Goal: Information Seeking & Learning: Learn about a topic

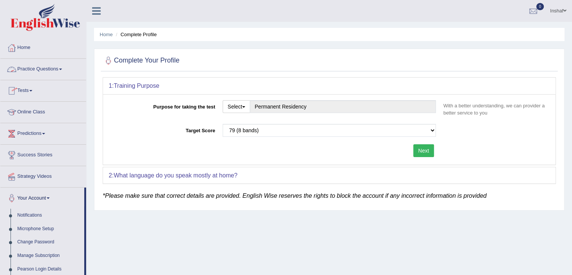
click at [67, 71] on link "Practice Questions" at bounding box center [43, 68] width 86 height 19
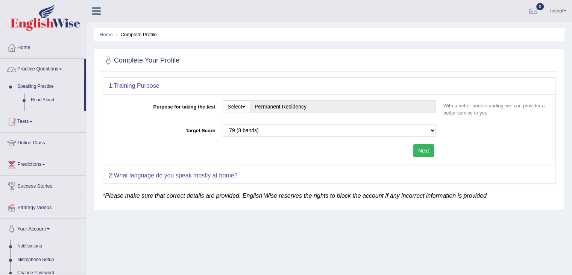
click at [62, 69] on span at bounding box center [60, 69] width 3 height 2
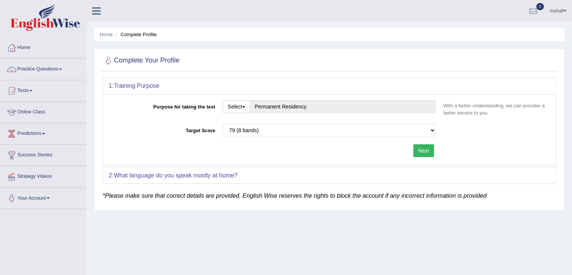
click at [62, 69] on span at bounding box center [60, 69] width 3 height 2
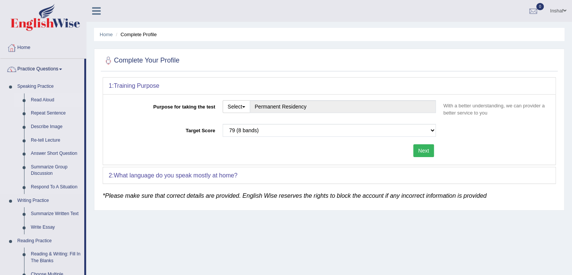
click at [43, 96] on link "Read Aloud" at bounding box center [55, 100] width 57 height 14
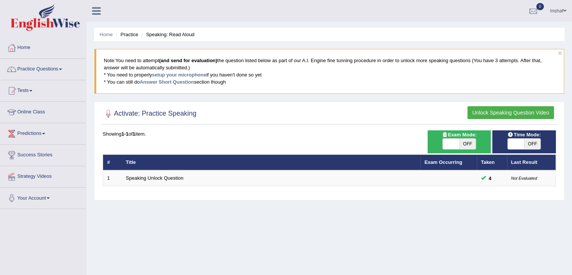
click at [521, 144] on span at bounding box center [516, 143] width 17 height 11
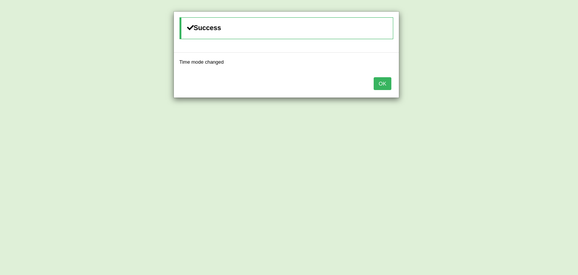
click at [381, 84] on button "OK" at bounding box center [382, 83] width 17 height 13
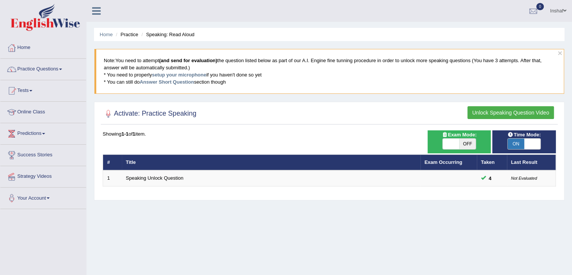
click at [533, 144] on span at bounding box center [532, 143] width 17 height 11
checkbox input "false"
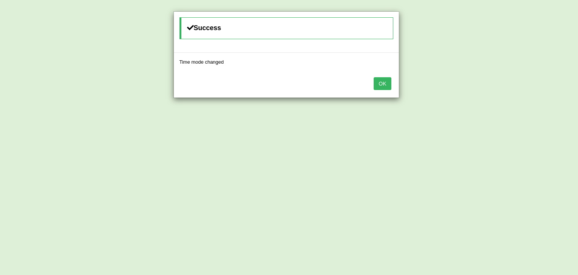
click at [376, 81] on button "OK" at bounding box center [382, 83] width 17 height 13
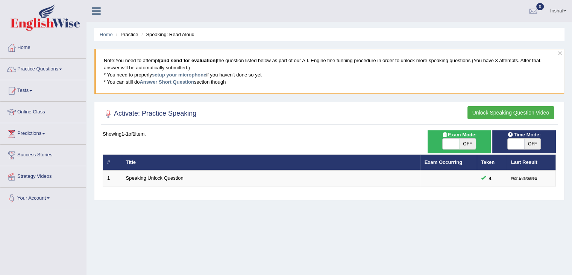
click at [456, 144] on span at bounding box center [451, 143] width 17 height 11
checkbox input "true"
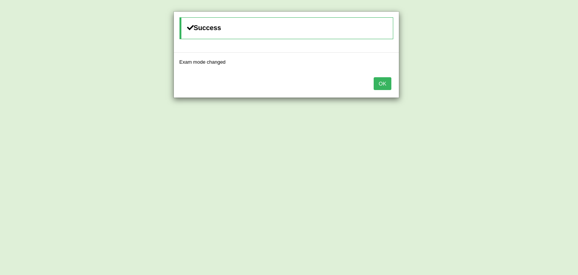
click at [391, 83] on div "OK" at bounding box center [286, 84] width 225 height 26
click at [390, 83] on button "OK" at bounding box center [382, 83] width 17 height 13
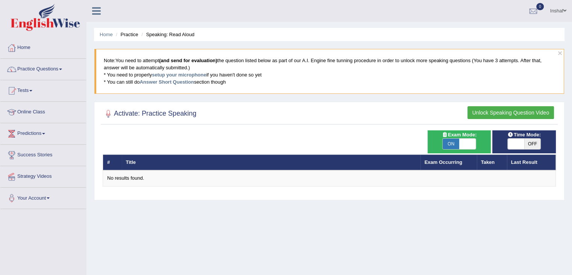
click at [522, 146] on span at bounding box center [516, 143] width 17 height 11
checkbox input "true"
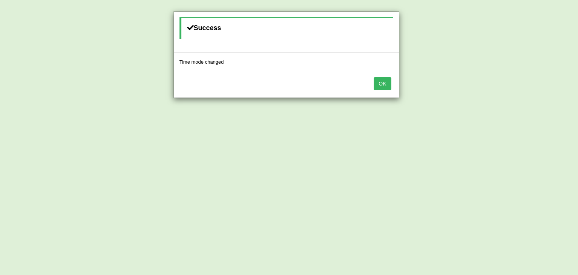
click at [379, 84] on button "OK" at bounding box center [382, 83] width 17 height 13
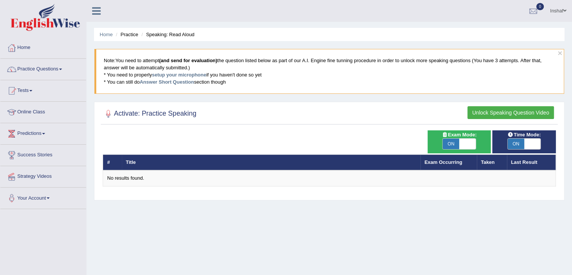
click at [466, 143] on span at bounding box center [467, 143] width 17 height 11
checkbox input "false"
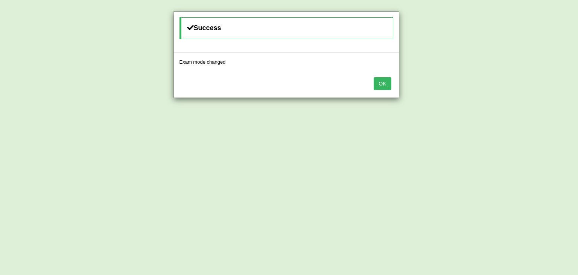
click at [384, 85] on button "OK" at bounding box center [382, 83] width 17 height 13
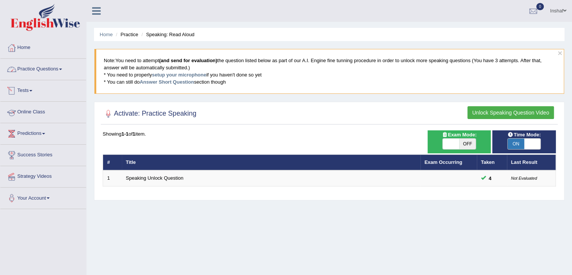
click at [69, 71] on link "Practice Questions" at bounding box center [43, 68] width 86 height 19
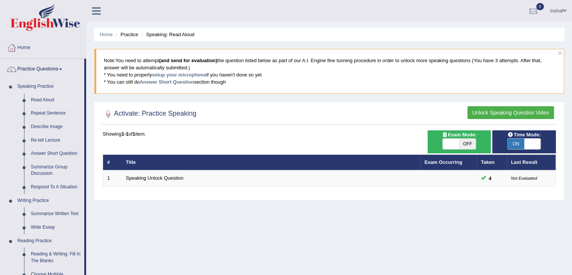
click at [47, 197] on link "Writing Practice" at bounding box center [49, 201] width 70 height 14
click at [40, 201] on link "Writing Practice" at bounding box center [49, 201] width 70 height 14
click at [41, 211] on link "Summarize Written Text" at bounding box center [55, 214] width 57 height 14
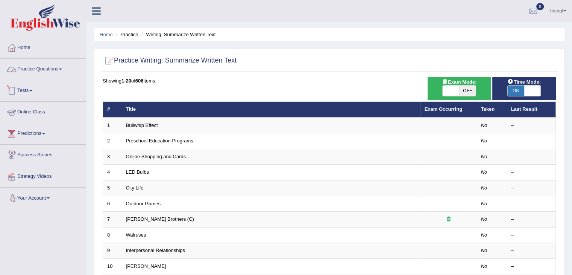
click at [62, 69] on span at bounding box center [60, 69] width 3 height 2
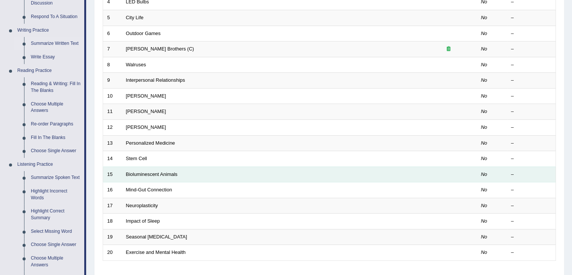
scroll to position [171, 0]
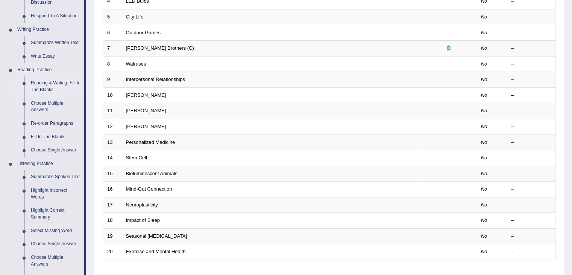
click at [54, 82] on link "Reading & Writing: Fill In The Blanks" at bounding box center [55, 86] width 57 height 20
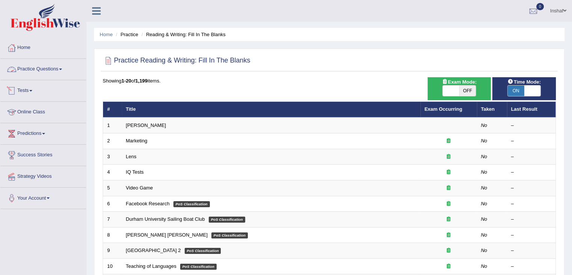
click at [63, 71] on link "Practice Questions" at bounding box center [43, 68] width 86 height 19
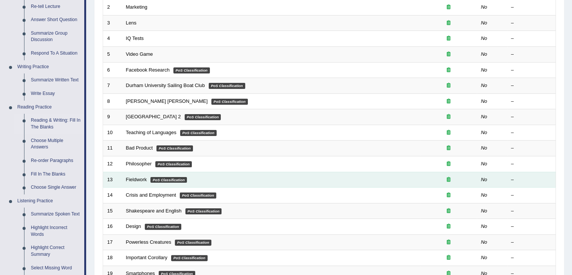
scroll to position [150, 0]
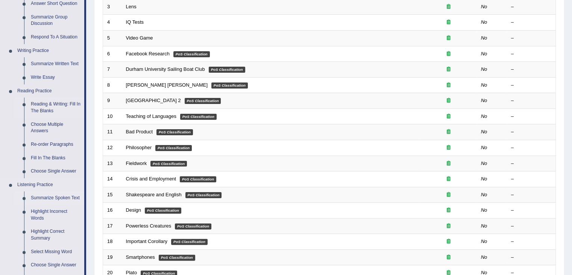
click at [57, 196] on link "Summarize Spoken Text" at bounding box center [55, 198] width 57 height 14
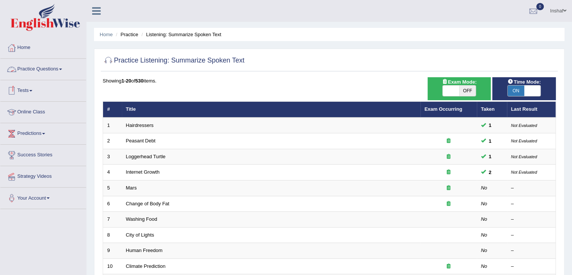
click at [65, 68] on link "Practice Questions" at bounding box center [43, 68] width 86 height 19
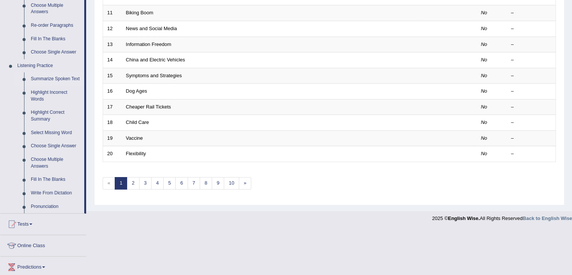
scroll to position [272, 0]
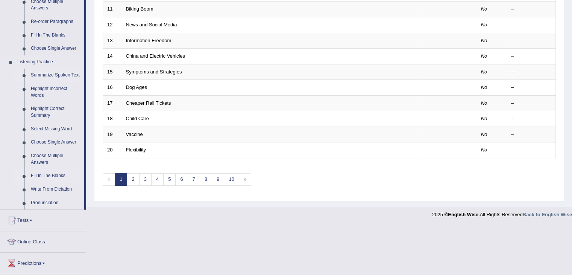
click at [52, 174] on link "Fill In The Blanks" at bounding box center [55, 176] width 57 height 14
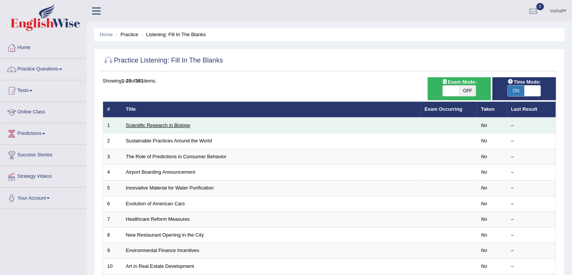
click at [150, 124] on link "Scientific Research in Biology" at bounding box center [158, 125] width 64 height 6
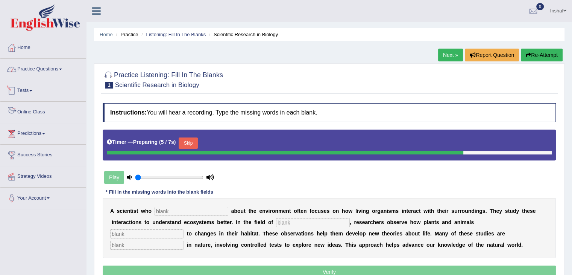
click at [65, 66] on link "Practice Questions" at bounding box center [43, 68] width 86 height 19
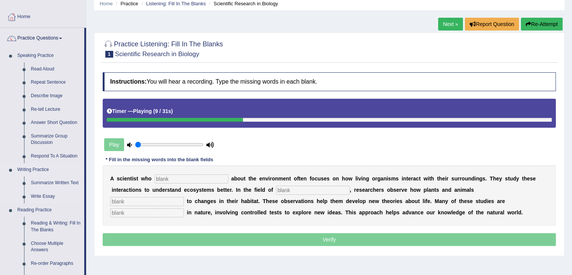
scroll to position [18, 0]
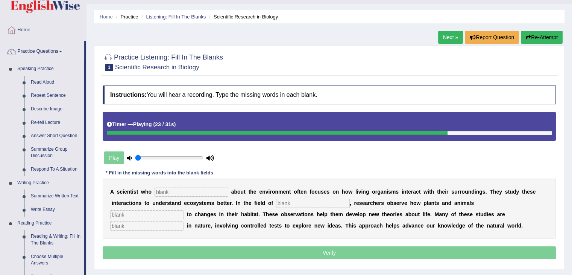
click at [552, 36] on button "Re-Attempt" at bounding box center [542, 37] width 42 height 13
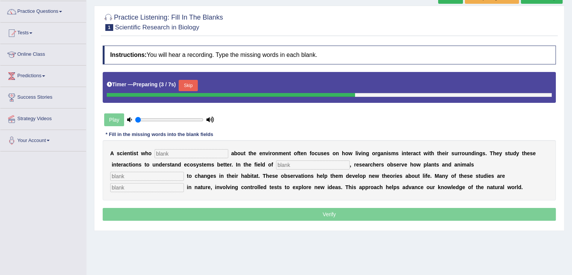
scroll to position [45, 0]
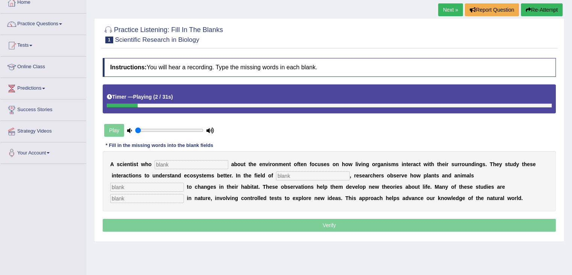
click at [220, 160] on input "text" at bounding box center [192, 164] width 74 height 9
type input "cares"
click at [309, 173] on input "text" at bounding box center [313, 175] width 74 height 9
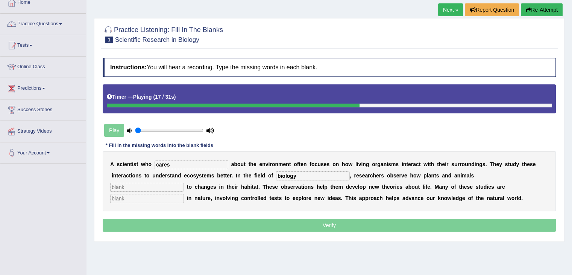
type input "biology"
click at [161, 185] on input "text" at bounding box center [147, 186] width 74 height 9
click at [545, 10] on button "Re-Attempt" at bounding box center [542, 9] width 42 height 13
click at [547, 11] on button "Re-Attempt" at bounding box center [542, 9] width 42 height 13
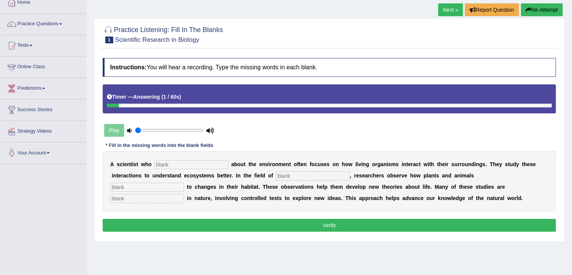
click at [204, 164] on input "text" at bounding box center [192, 164] width 74 height 9
type input "cares"
click at [306, 175] on input "text" at bounding box center [313, 175] width 74 height 9
type input "biology"
click at [172, 187] on input "text" at bounding box center [147, 186] width 74 height 9
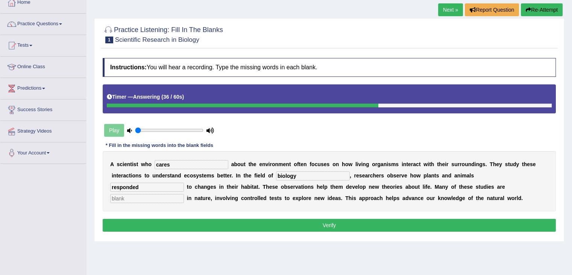
type input "responded"
click at [161, 197] on input "text" at bounding box center [147, 198] width 74 height 9
type input "experimentals"
click at [277, 222] on button "Verify" at bounding box center [329, 225] width 453 height 13
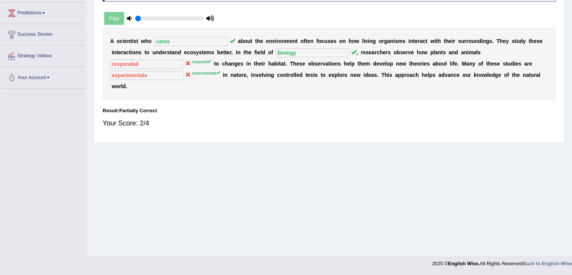
scroll to position [8, 0]
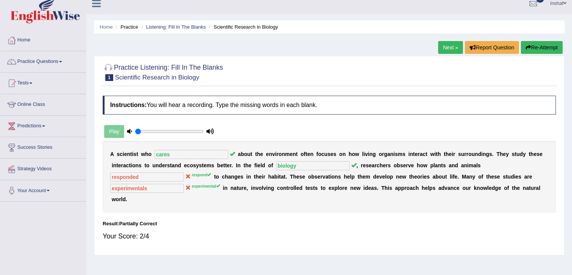
click at [535, 50] on button "Re-Attempt" at bounding box center [542, 47] width 42 height 13
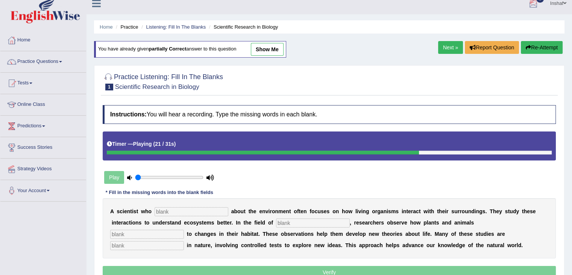
click at [533, 48] on button "Re-Attempt" at bounding box center [542, 47] width 42 height 13
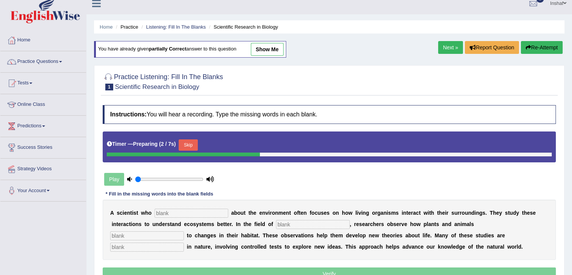
click at [196, 144] on button "Skip" at bounding box center [188, 144] width 19 height 11
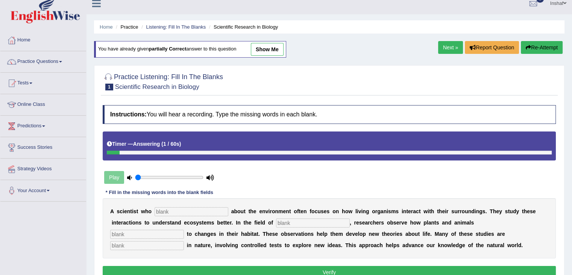
click at [170, 210] on input "text" at bounding box center [192, 211] width 74 height 9
type input "cares"
type input "biology"
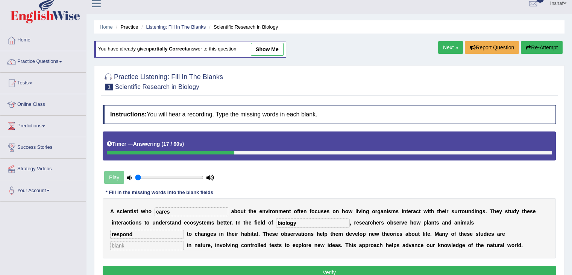
type input "respond"
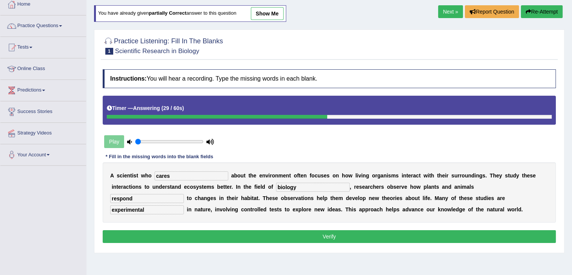
scroll to position [46, 0]
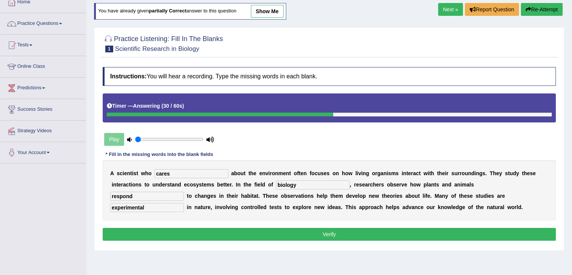
type input "experimental"
click at [384, 234] on button "Verify" at bounding box center [329, 234] width 453 height 13
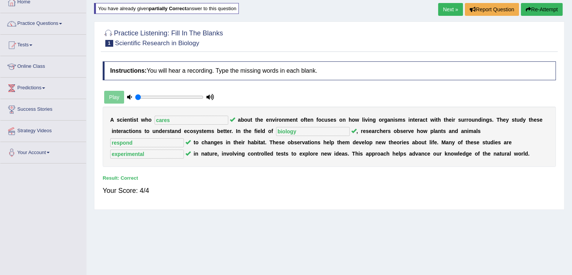
scroll to position [8, 0]
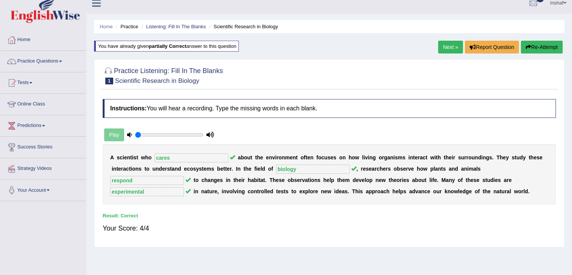
click at [444, 46] on link "Next »" at bounding box center [450, 47] width 25 height 13
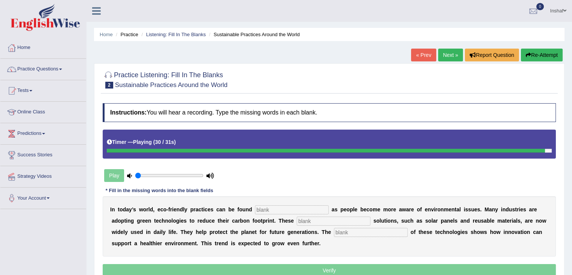
click at [298, 207] on input "text" at bounding box center [292, 209] width 74 height 9
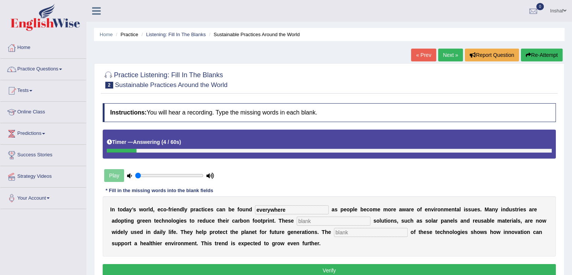
type input "everywhere"
type input "sustainable"
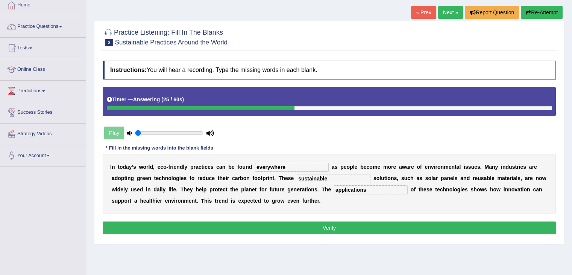
scroll to position [75, 0]
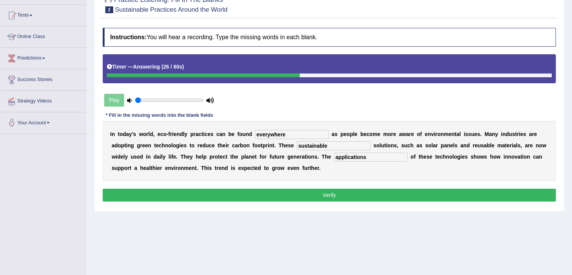
type input "applications"
click at [318, 197] on button "Verify" at bounding box center [329, 194] width 453 height 13
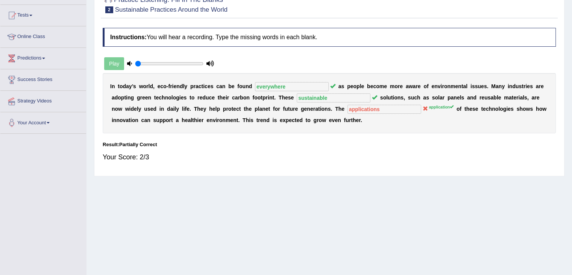
scroll to position [0, 0]
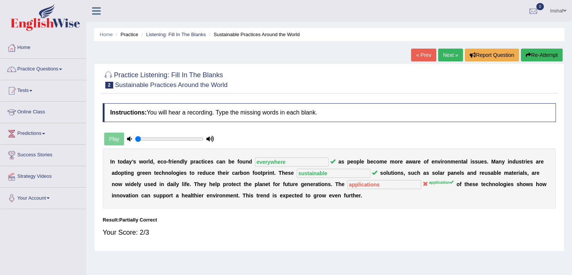
click at [537, 53] on button "Re-Attempt" at bounding box center [542, 55] width 42 height 13
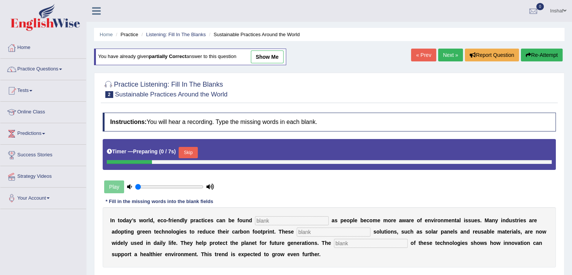
click at [286, 217] on input "text" at bounding box center [292, 220] width 74 height 9
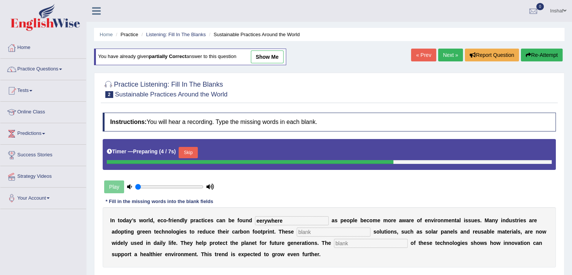
type input "eerywhere"
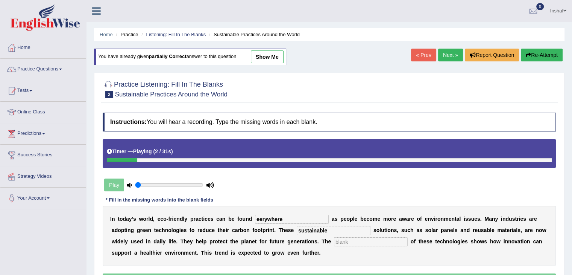
type input "sustainable"
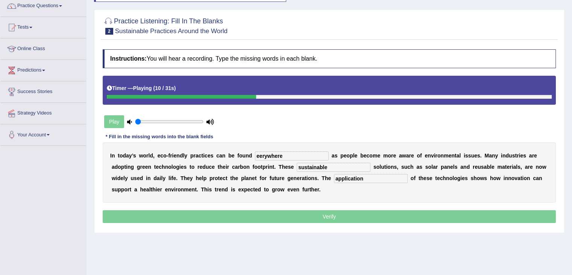
scroll to position [75, 0]
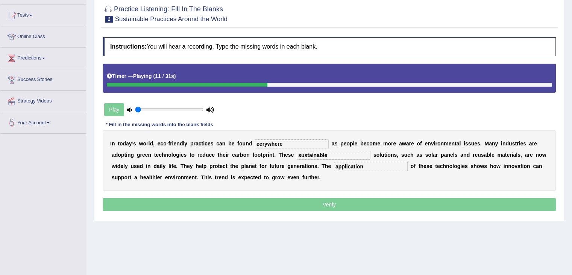
type input "application"
click at [360, 204] on p "Verify" at bounding box center [329, 204] width 453 height 13
drag, startPoint x: 157, startPoint y: 106, endPoint x: 200, endPoint y: 110, distance: 43.4
type input "1"
click at [200, 110] on input "range" at bounding box center [169, 109] width 68 height 6
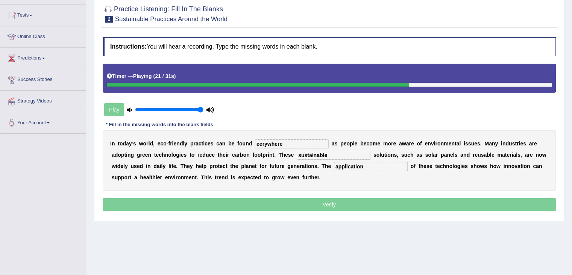
click at [250, 112] on div "Instructions: You will hear a recording. Type the missing words in each blank. …" at bounding box center [329, 124] width 457 height 183
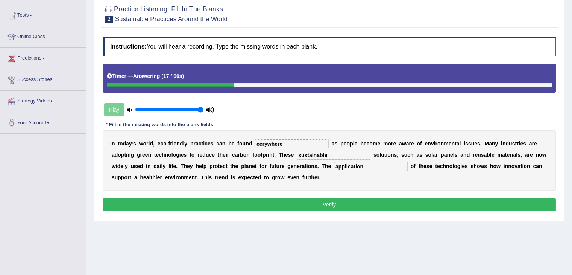
click at [334, 204] on button "Verify" at bounding box center [329, 204] width 453 height 13
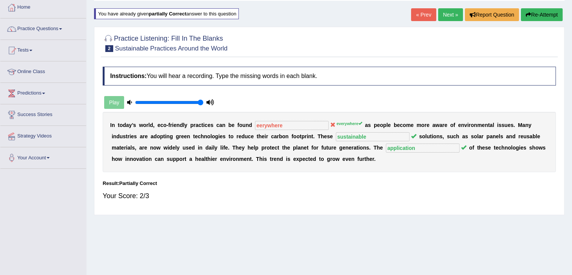
scroll to position [0, 0]
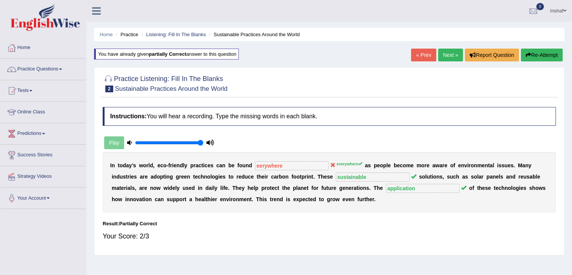
click at [442, 53] on link "Next »" at bounding box center [450, 55] width 25 height 13
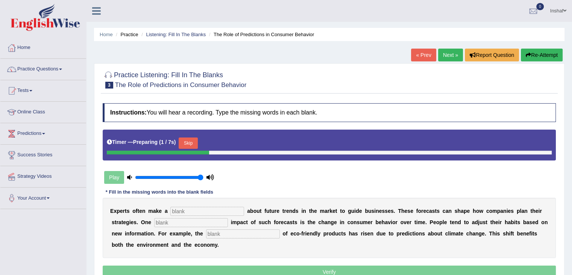
scroll to position [75, 0]
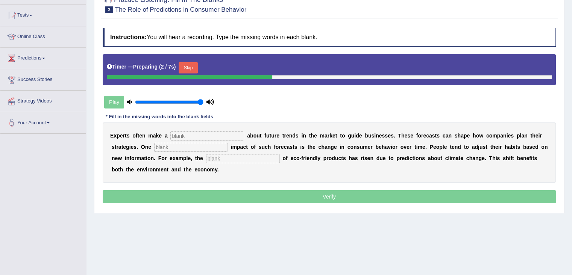
click at [190, 135] on input "text" at bounding box center [207, 135] width 74 height 9
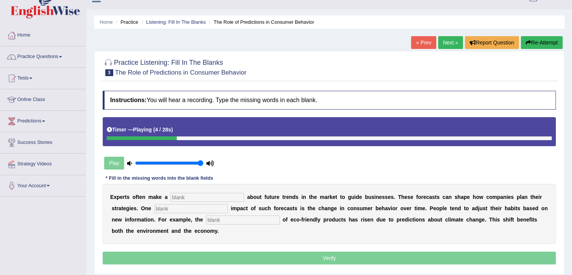
scroll to position [0, 0]
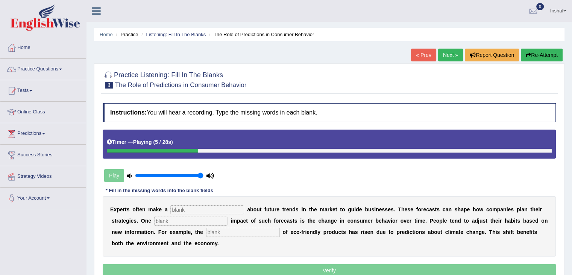
click at [536, 51] on button "Re-Attempt" at bounding box center [542, 55] width 42 height 13
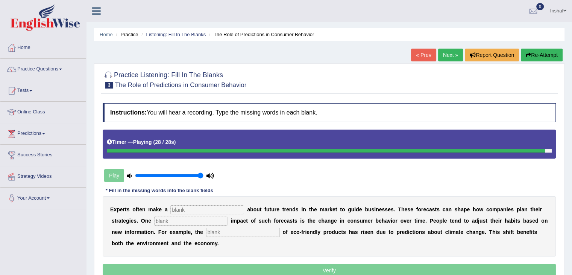
click at [220, 210] on input "text" at bounding box center [207, 209] width 74 height 9
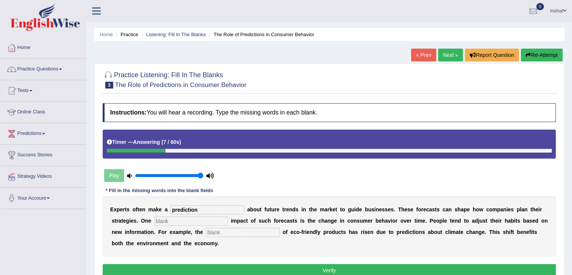
type input "prediction"
type input "profound"
click at [230, 229] on input "consumption" at bounding box center [243, 232] width 74 height 9
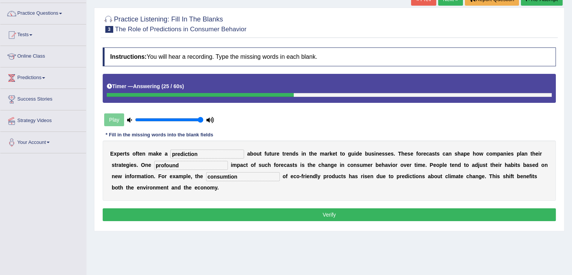
scroll to position [113, 0]
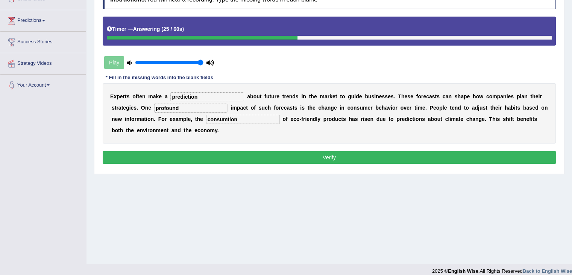
type input "consumtion"
click at [342, 158] on button "Verify" at bounding box center [329, 157] width 453 height 13
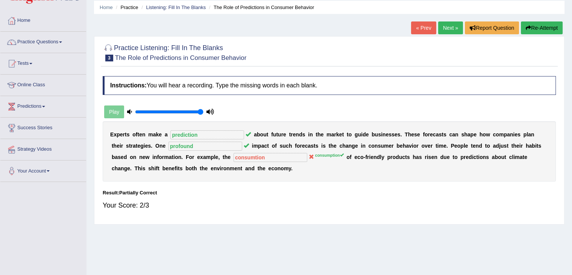
scroll to position [0, 0]
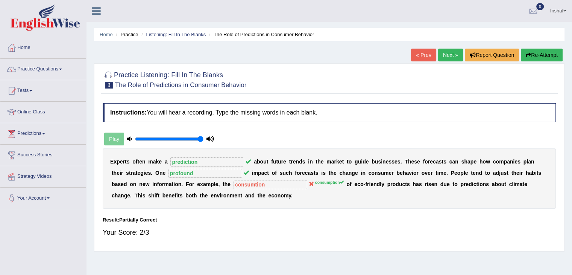
click at [444, 55] on link "Next »" at bounding box center [450, 55] width 25 height 13
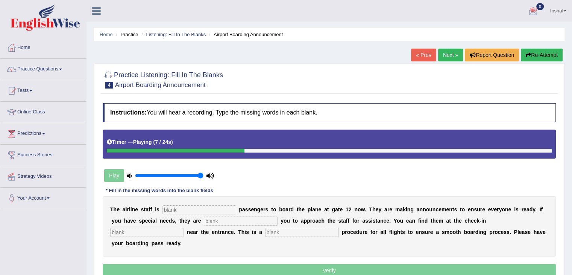
click at [533, 55] on button "Re-Attempt" at bounding box center [542, 55] width 42 height 13
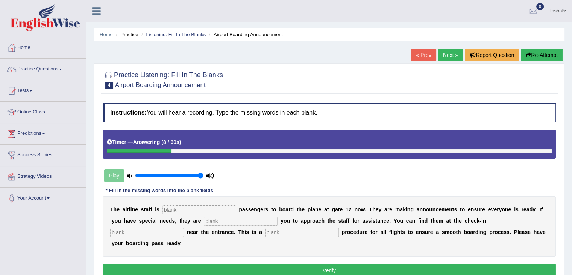
click at [530, 56] on button "Re-Attempt" at bounding box center [542, 55] width 42 height 13
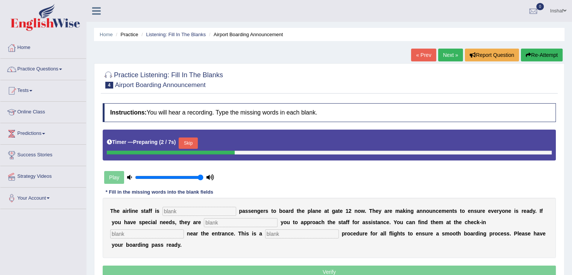
click at [194, 141] on button "Skip" at bounding box center [188, 142] width 19 height 11
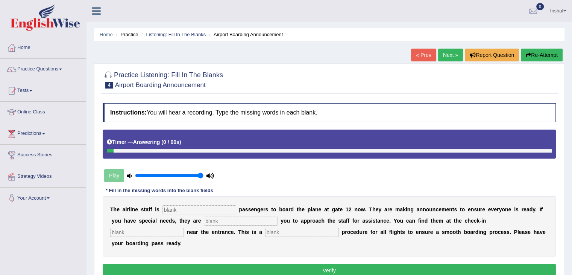
click at [226, 205] on input "text" at bounding box center [200, 209] width 74 height 9
type input "inviting"
type input "requiring"
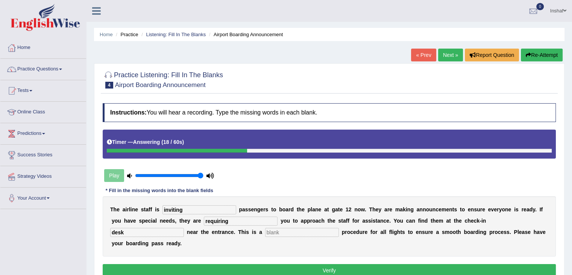
type input "desk"
type input "regular"
click at [317, 267] on button "Verify" at bounding box center [329, 270] width 453 height 13
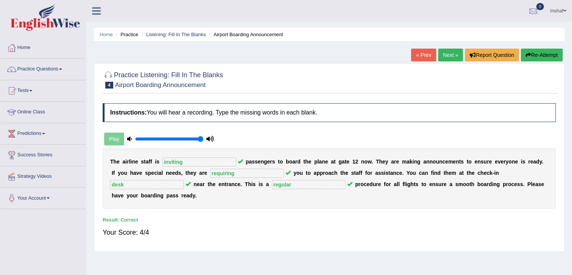
click at [439, 56] on link "Next »" at bounding box center [450, 55] width 25 height 13
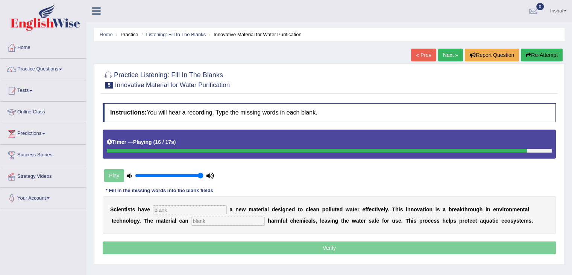
click at [203, 207] on input "text" at bounding box center [190, 209] width 74 height 9
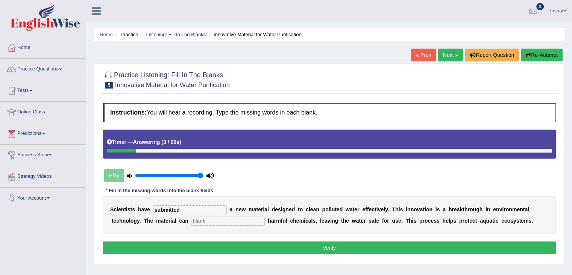
type input "submitted"
type input "absorbe"
click at [302, 246] on button "Verify" at bounding box center [329, 247] width 453 height 13
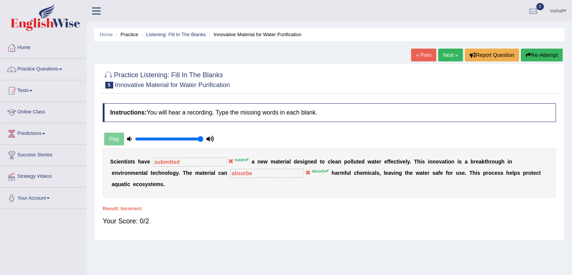
click at [446, 53] on link "Next »" at bounding box center [450, 55] width 25 height 13
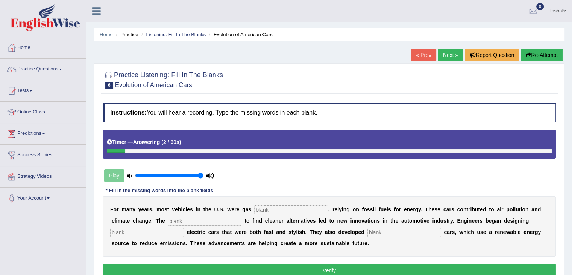
click at [316, 208] on input "text" at bounding box center [291, 209] width 74 height 9
type input "powered"
type input "urgency"
type input "sleek"
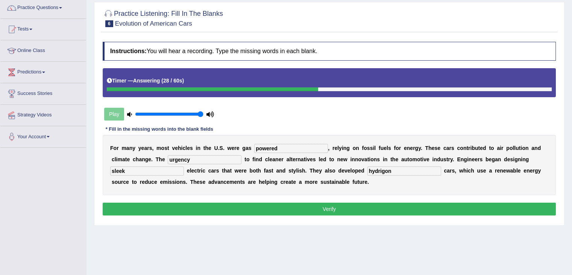
scroll to position [75, 0]
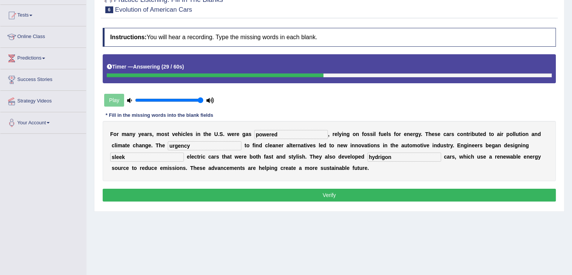
type input "hydrigon"
click at [360, 196] on button "Verify" at bounding box center [329, 194] width 453 height 13
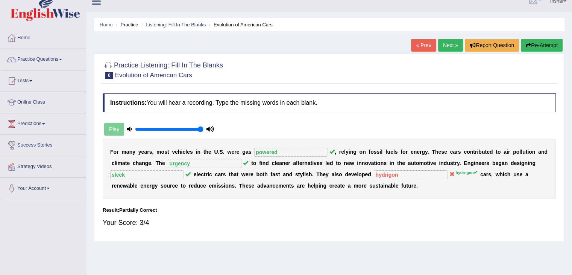
scroll to position [0, 0]
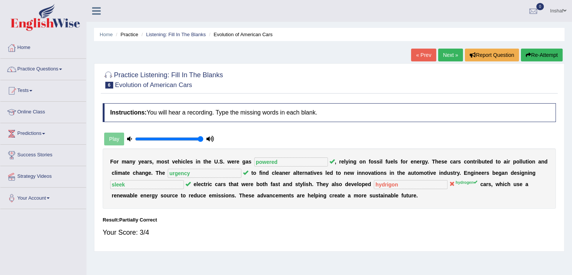
click at [449, 52] on link "Next »" at bounding box center [450, 55] width 25 height 13
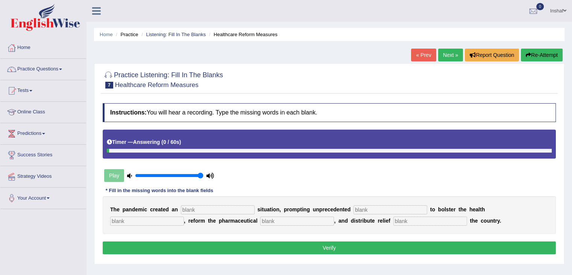
click at [536, 55] on button "Re-Attempt" at bounding box center [542, 55] width 42 height 13
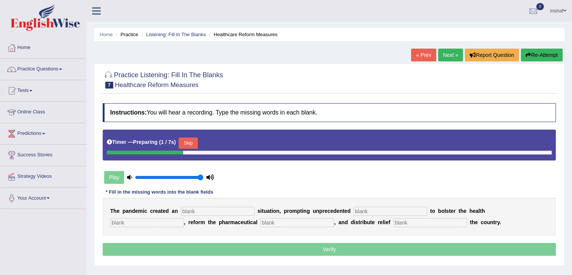
click at [194, 143] on button "Skip" at bounding box center [188, 142] width 19 height 11
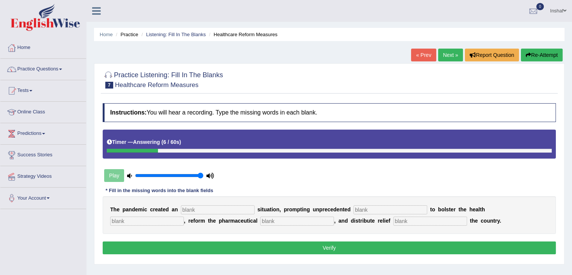
click at [547, 53] on button "Re-Attempt" at bounding box center [542, 55] width 42 height 13
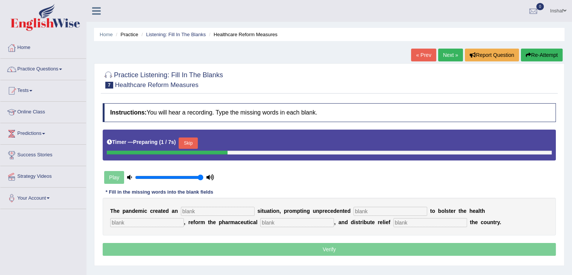
click at [193, 139] on button "Skip" at bounding box center [188, 142] width 19 height 11
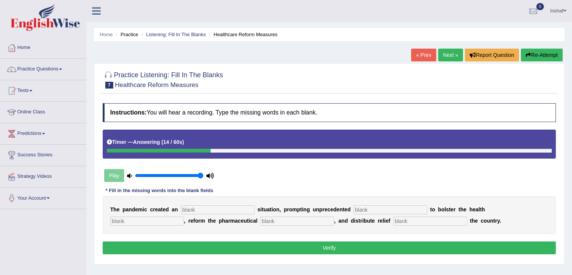
click at [536, 53] on button "Re-Attempt" at bounding box center [542, 55] width 42 height 13
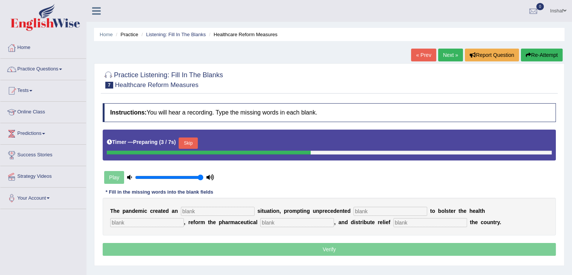
click at [190, 143] on button "Skip" at bounding box center [188, 142] width 19 height 11
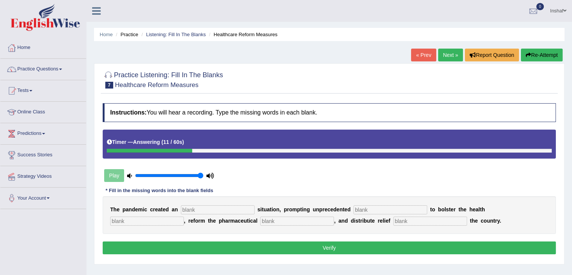
click at [217, 207] on input "text" at bounding box center [218, 209] width 74 height 9
type input "urgent"
type input "contribution"
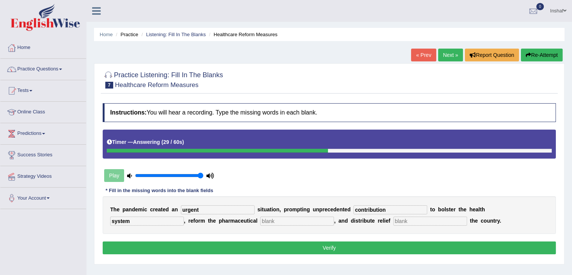
type input "system"
type input "sector"
type input "of"
click at [307, 246] on button "Verify" at bounding box center [329, 247] width 453 height 13
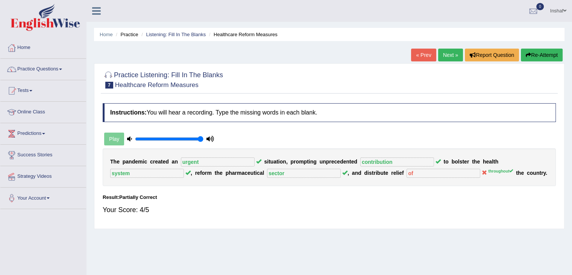
click at [441, 55] on link "Next »" at bounding box center [450, 55] width 25 height 13
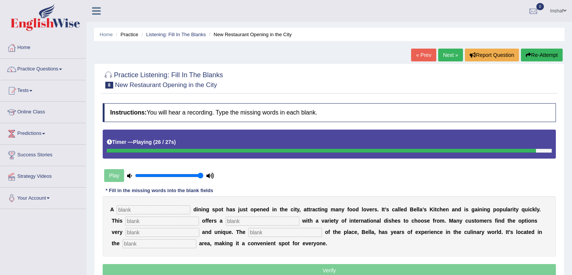
drag, startPoint x: 552, startPoint y: 51, endPoint x: 542, endPoint y: 56, distance: 10.9
click at [552, 51] on button "Re-Attempt" at bounding box center [542, 55] width 42 height 13
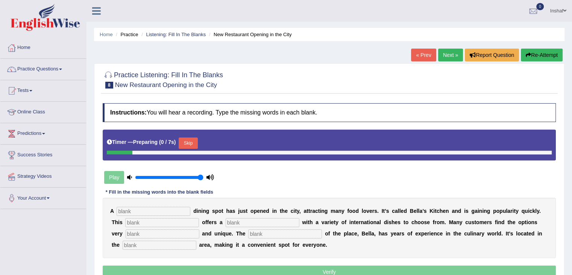
click at [193, 144] on button "Skip" at bounding box center [188, 142] width 19 height 11
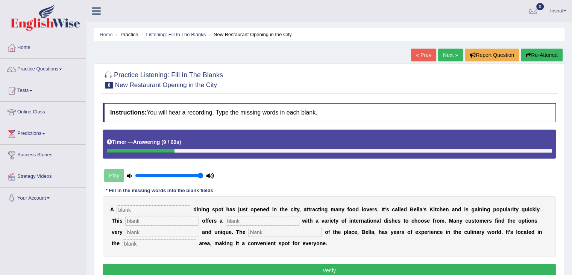
click at [154, 205] on input "text" at bounding box center [154, 209] width 74 height 9
type input "new"
type input "restaurent"
type input "manu"
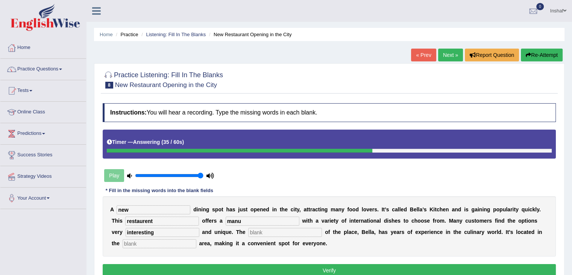
type input "interesting"
type input "owner"
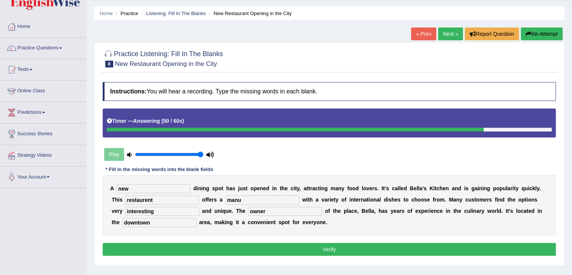
scroll to position [75, 0]
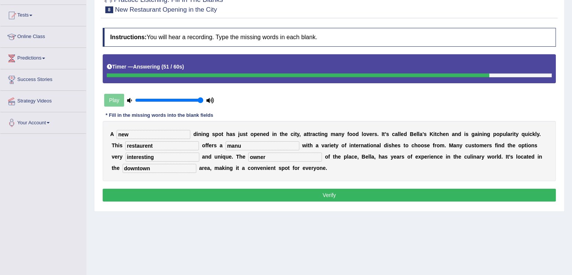
type input "downtown"
click at [293, 195] on button "Verify" at bounding box center [329, 194] width 453 height 13
